Goal: Task Accomplishment & Management: Manage account settings

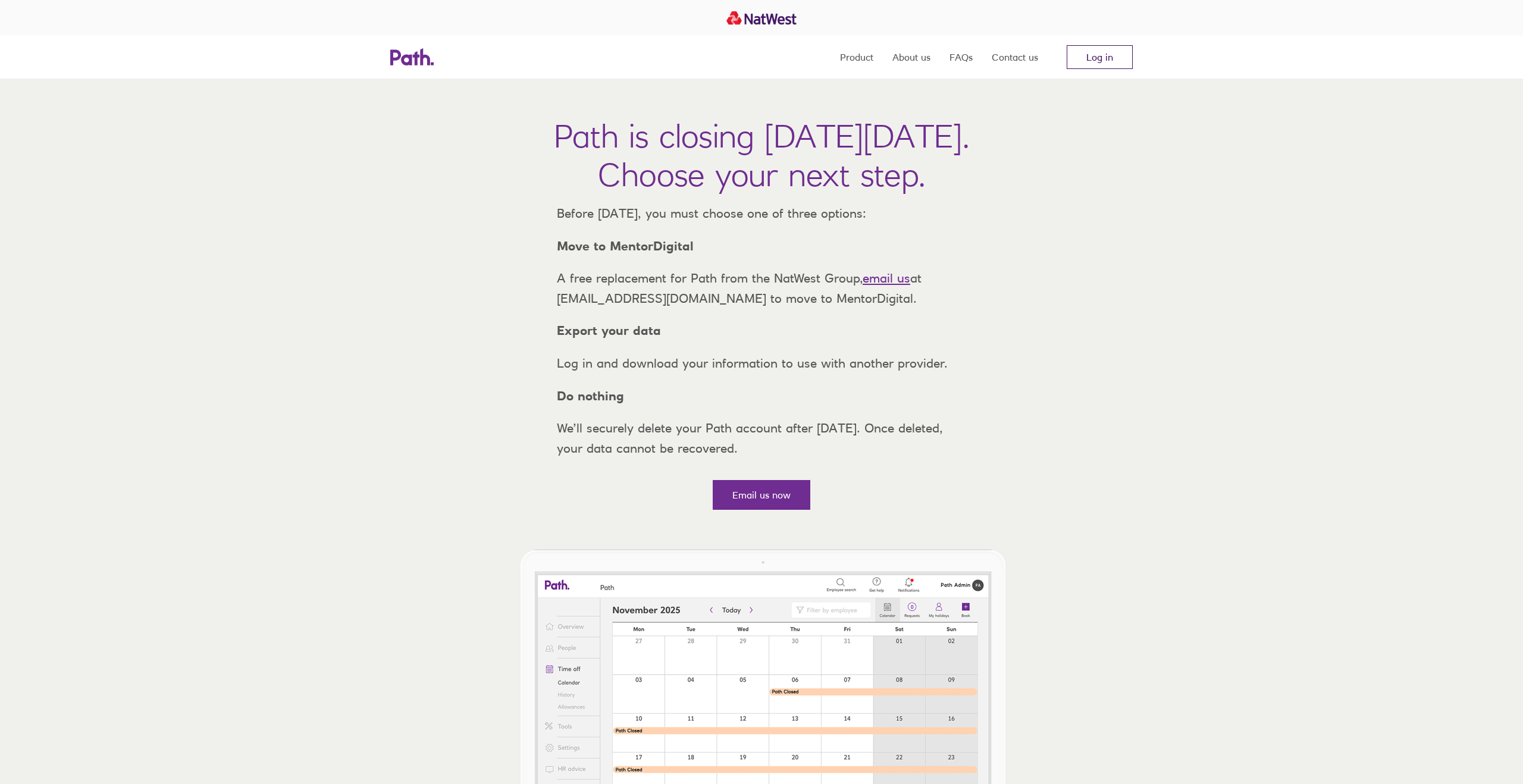
click at [1103, 65] on link "Log in" at bounding box center [1099, 56] width 66 height 24
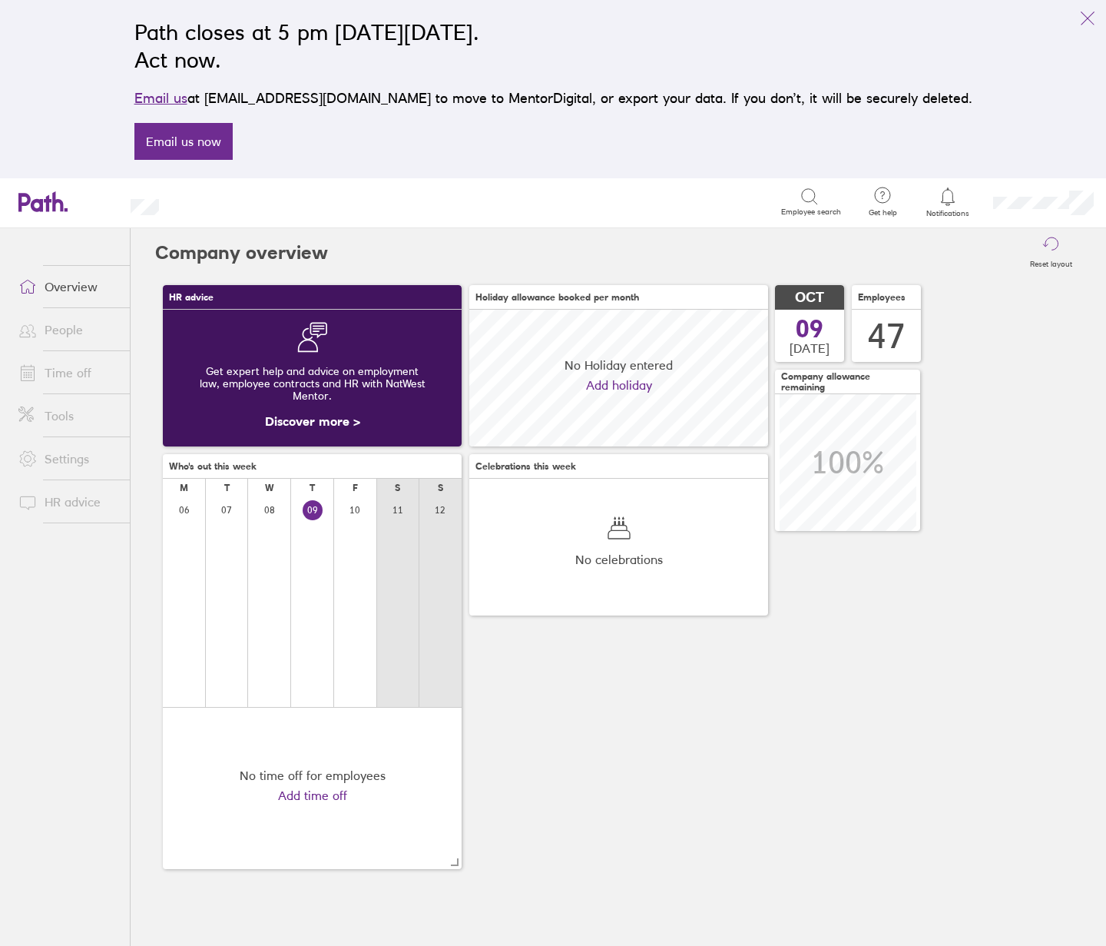
scroll to position [137, 299]
click at [64, 328] on link "People" at bounding box center [68, 329] width 124 height 31
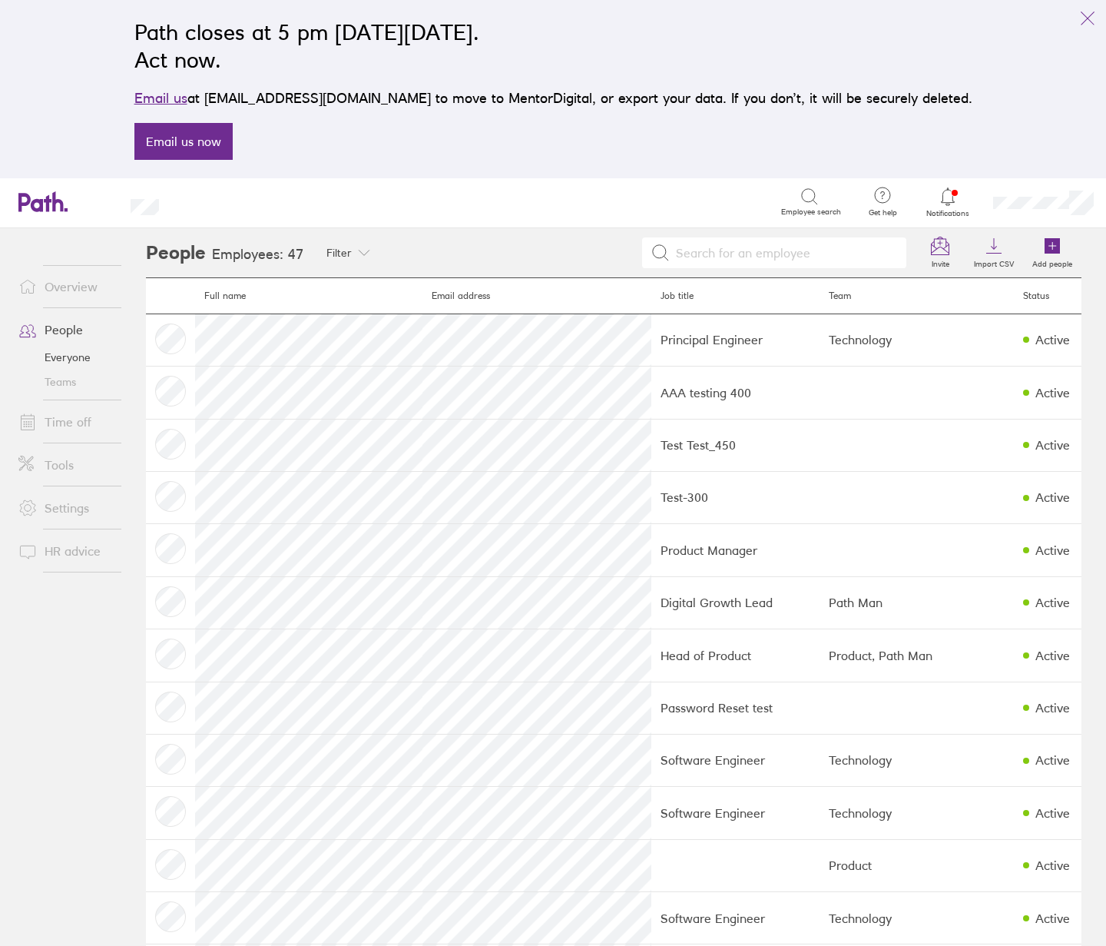
click at [61, 418] on link "Time off" at bounding box center [68, 421] width 124 height 31
